Goal: Navigation & Orientation: Go to known website

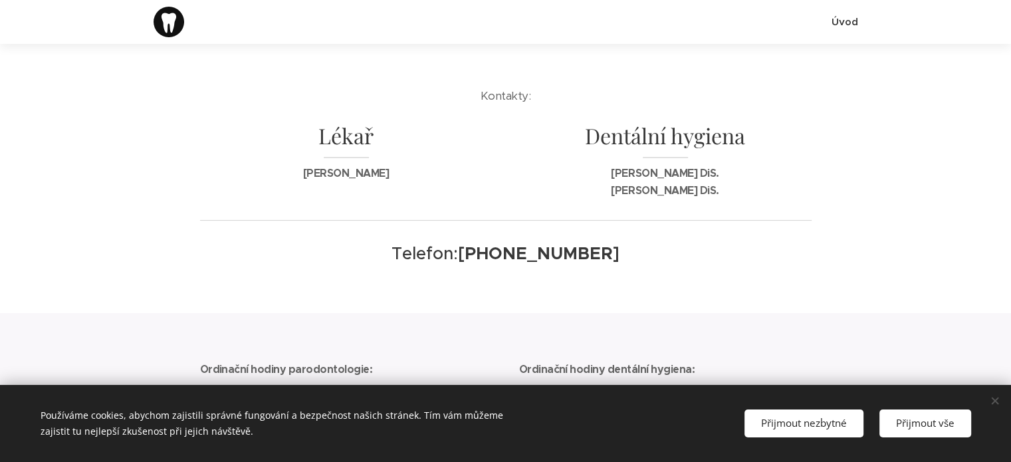
scroll to position [215, 0]
click at [941, 415] on button "Přijmout vše" at bounding box center [925, 422] width 92 height 27
